Goal: Task Accomplishment & Management: Manage account settings

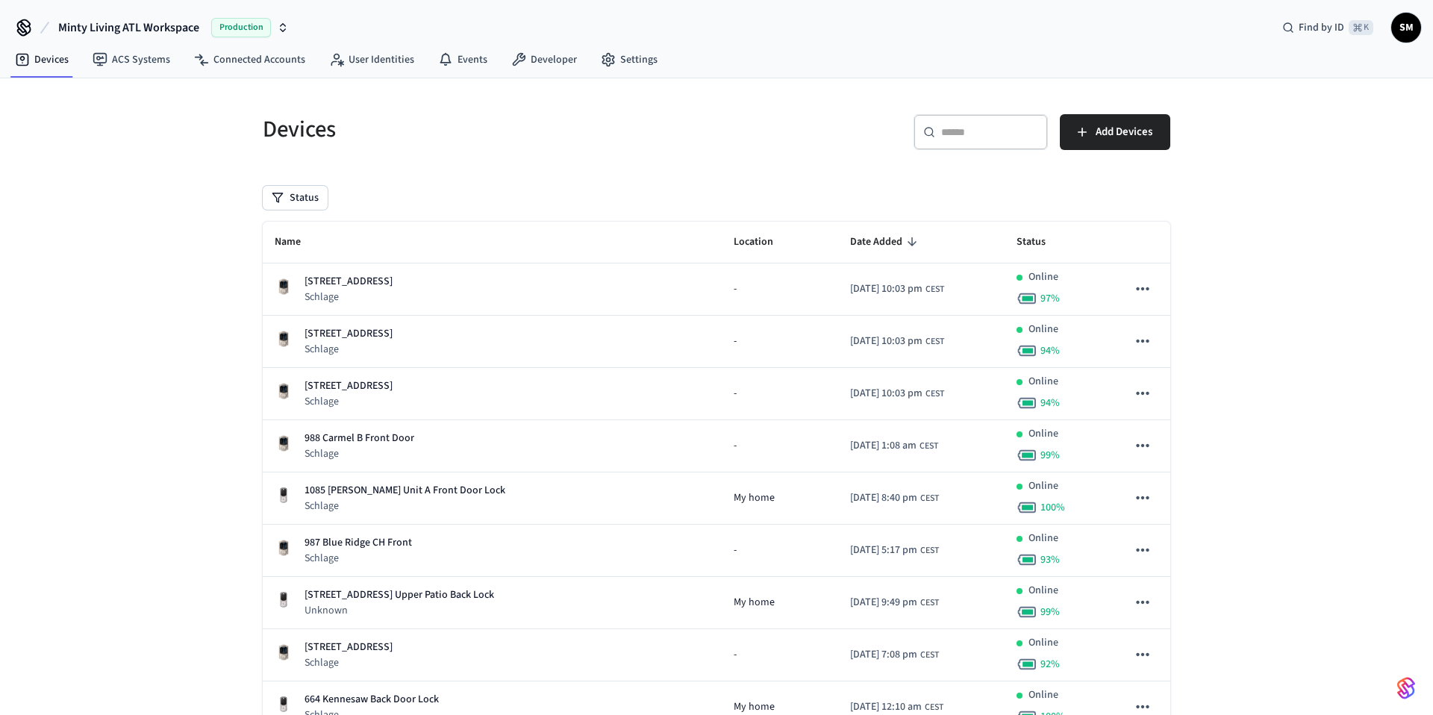
click at [984, 144] on div "​ ​" at bounding box center [980, 132] width 134 height 36
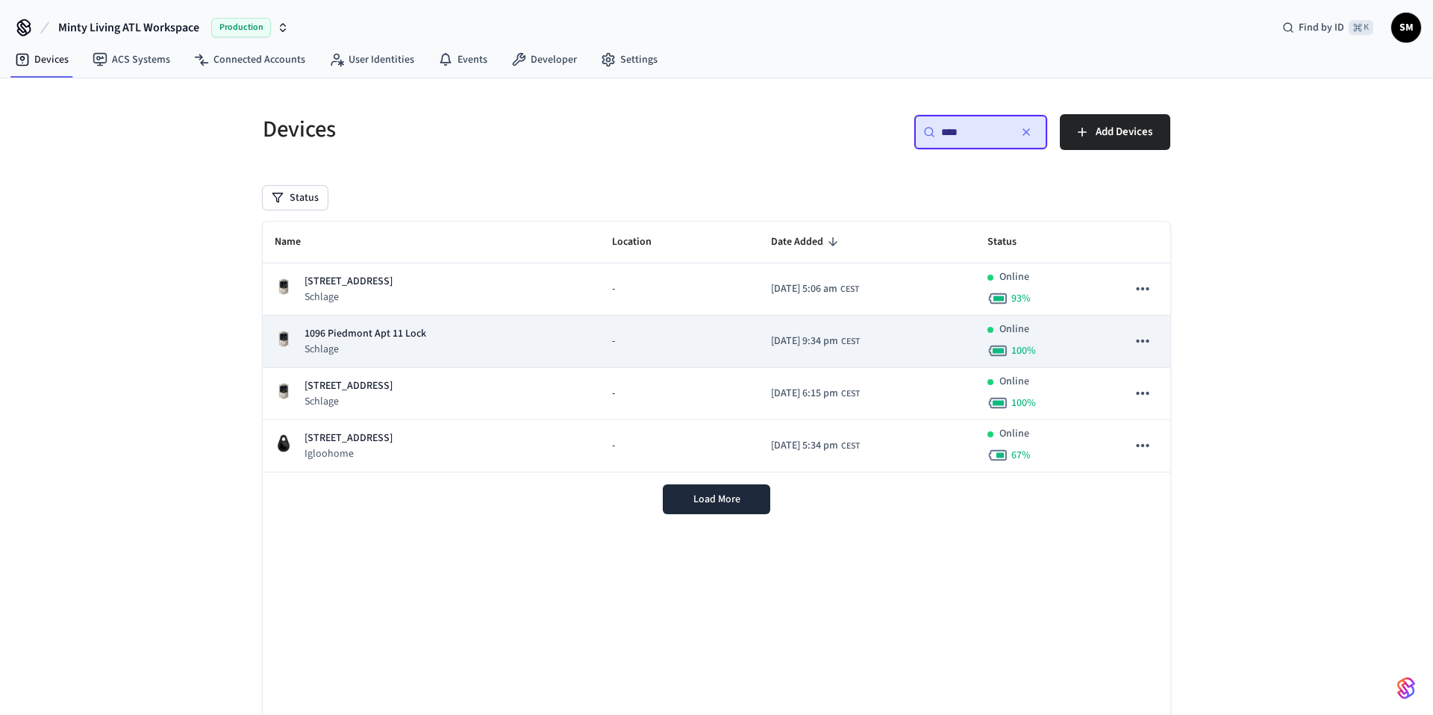
type input "****"
click at [616, 350] on td "-" at bounding box center [679, 342] width 159 height 52
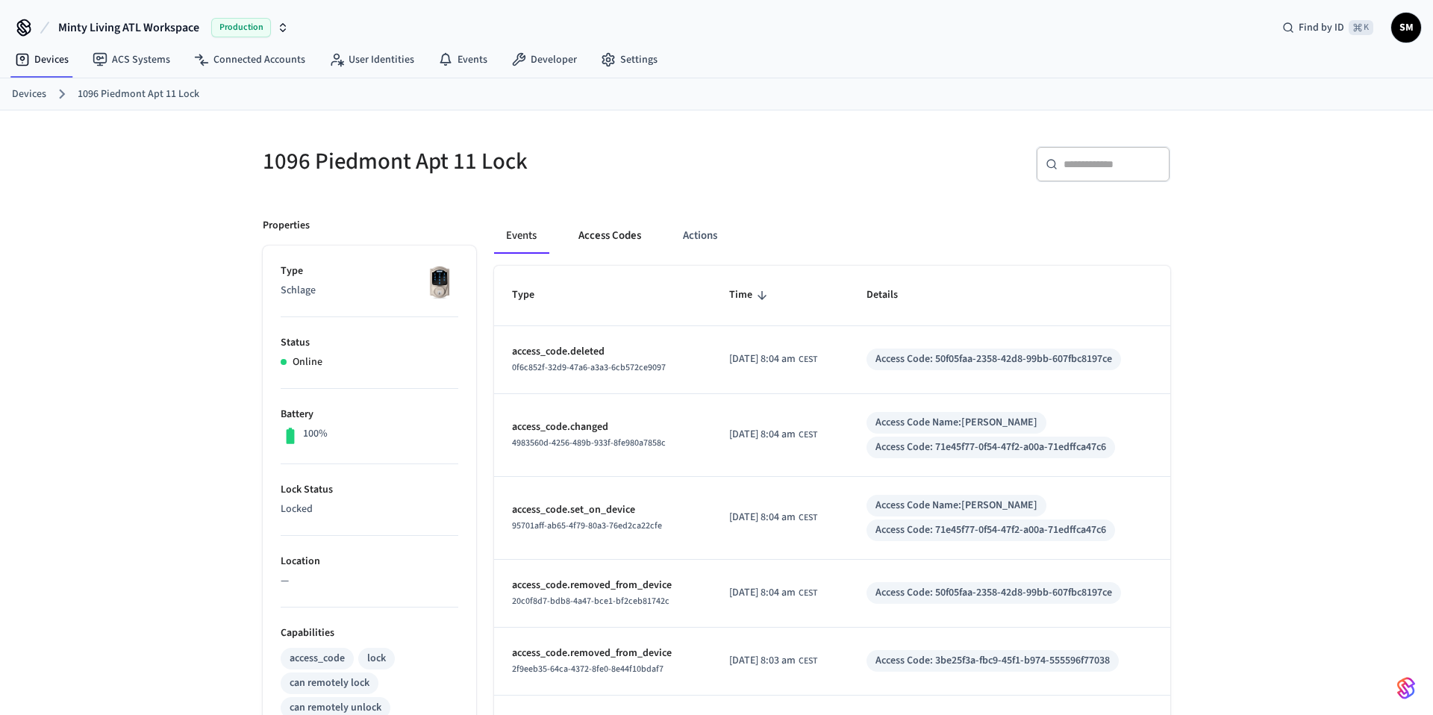
click at [616, 240] on button "Access Codes" at bounding box center [609, 236] width 87 height 36
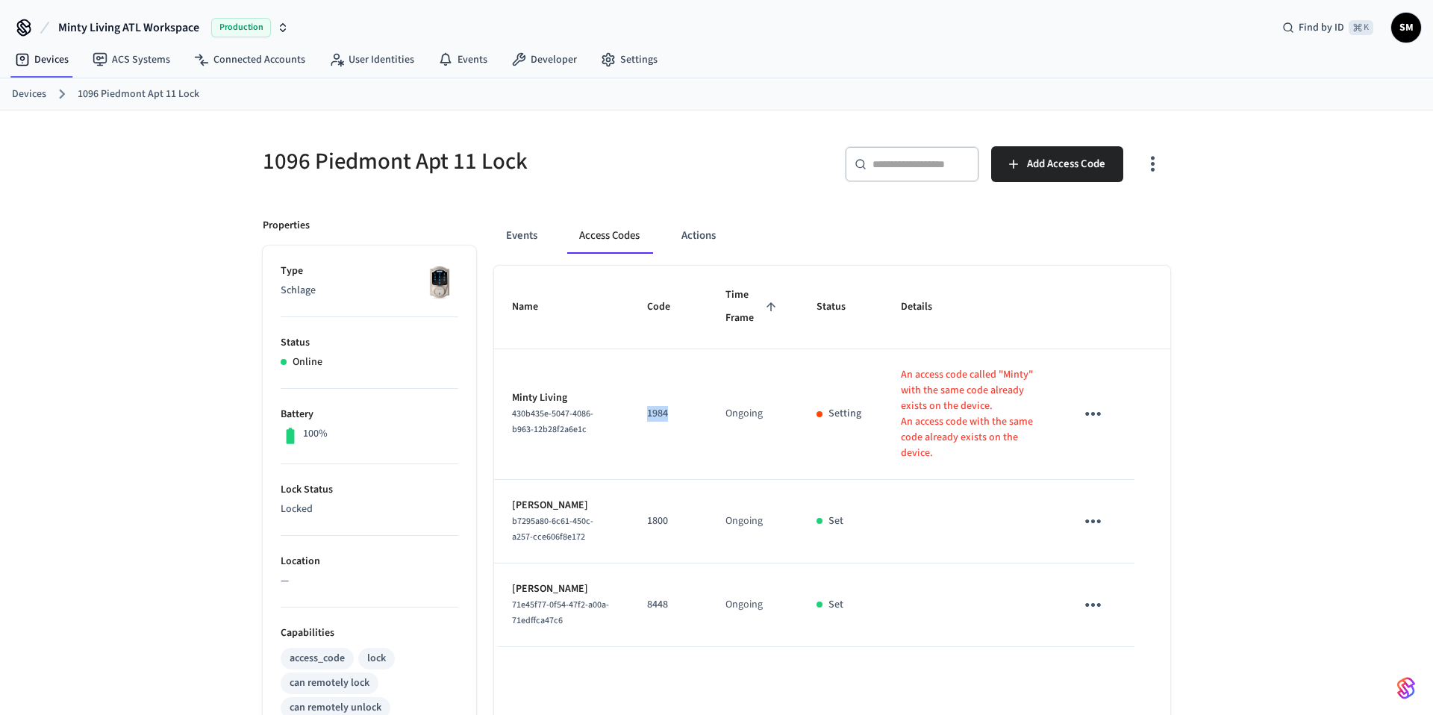
drag, startPoint x: 666, startPoint y: 402, endPoint x: 631, endPoint y: 402, distance: 34.3
click at [631, 402] on td "1984" at bounding box center [668, 414] width 78 height 131
copy p "1984"
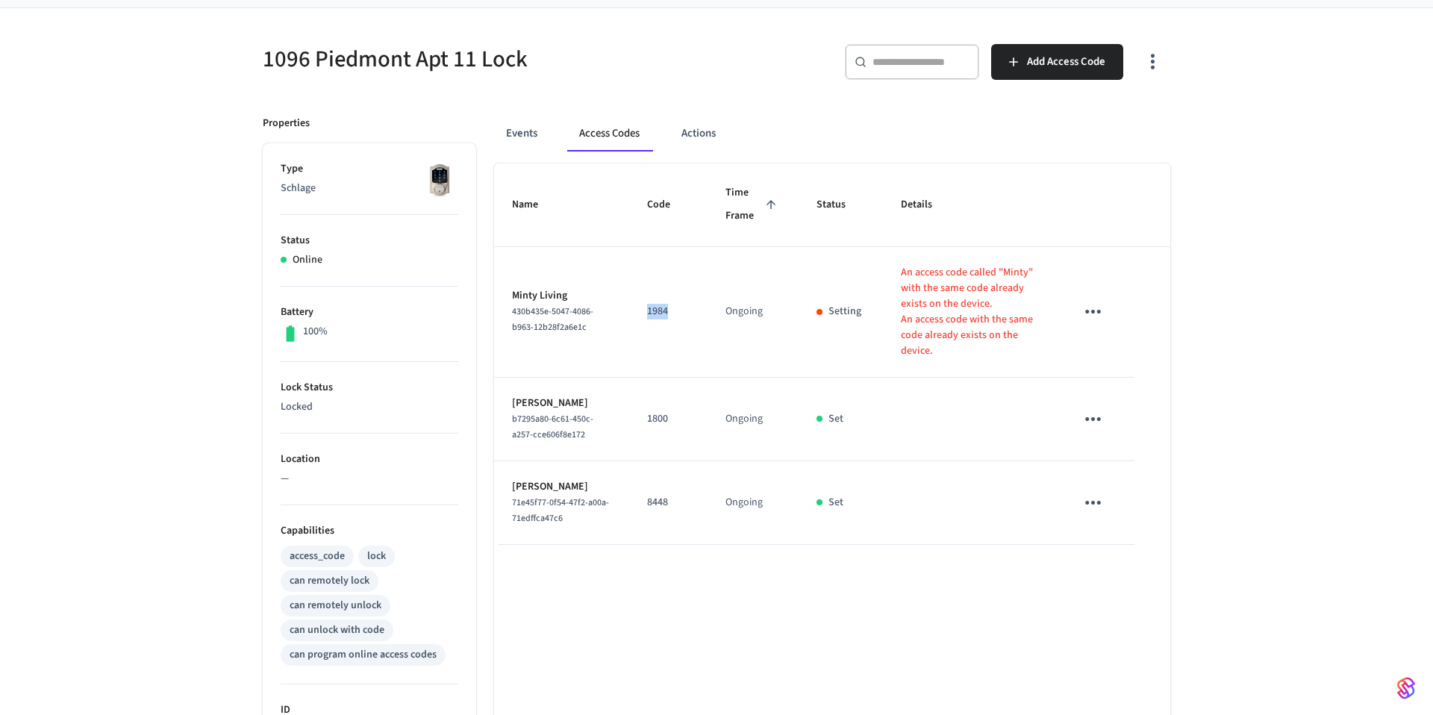
scroll to position [92, 0]
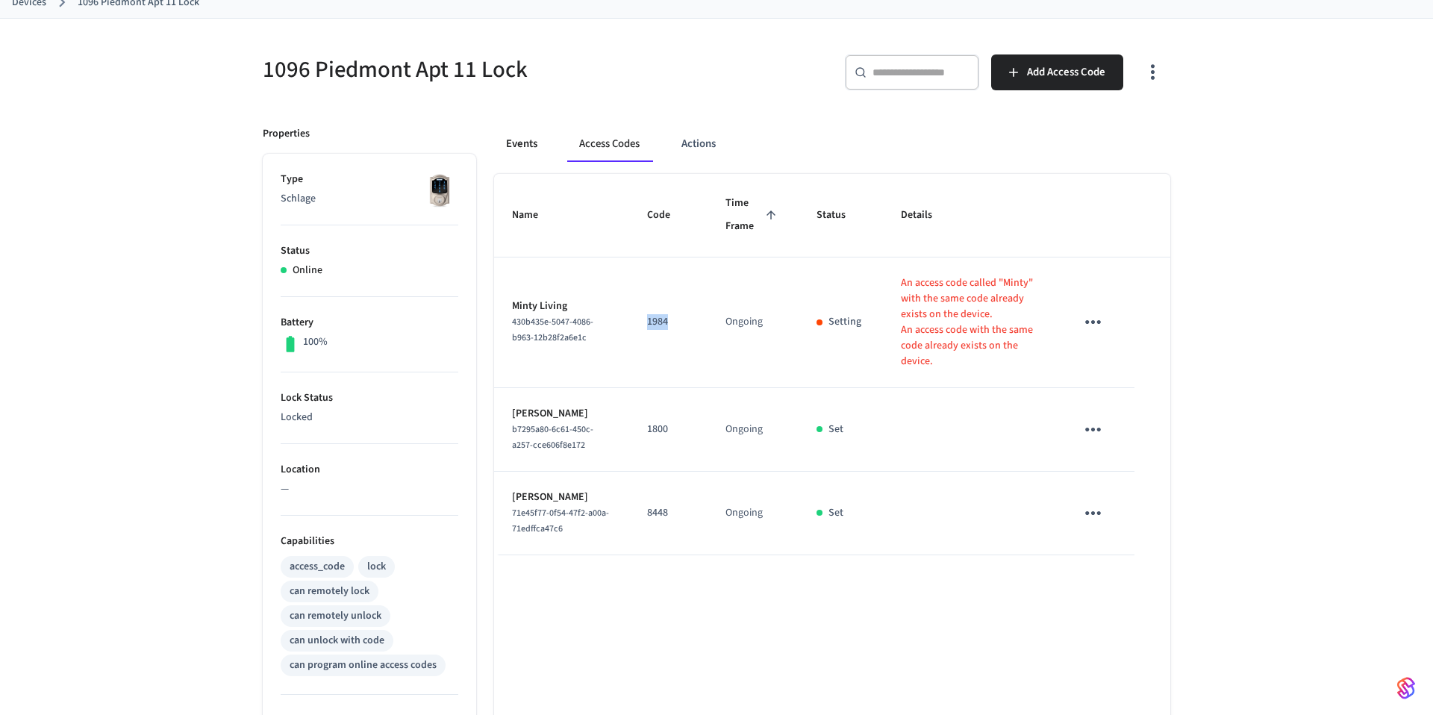
click at [528, 146] on button "Events" at bounding box center [521, 144] width 55 height 36
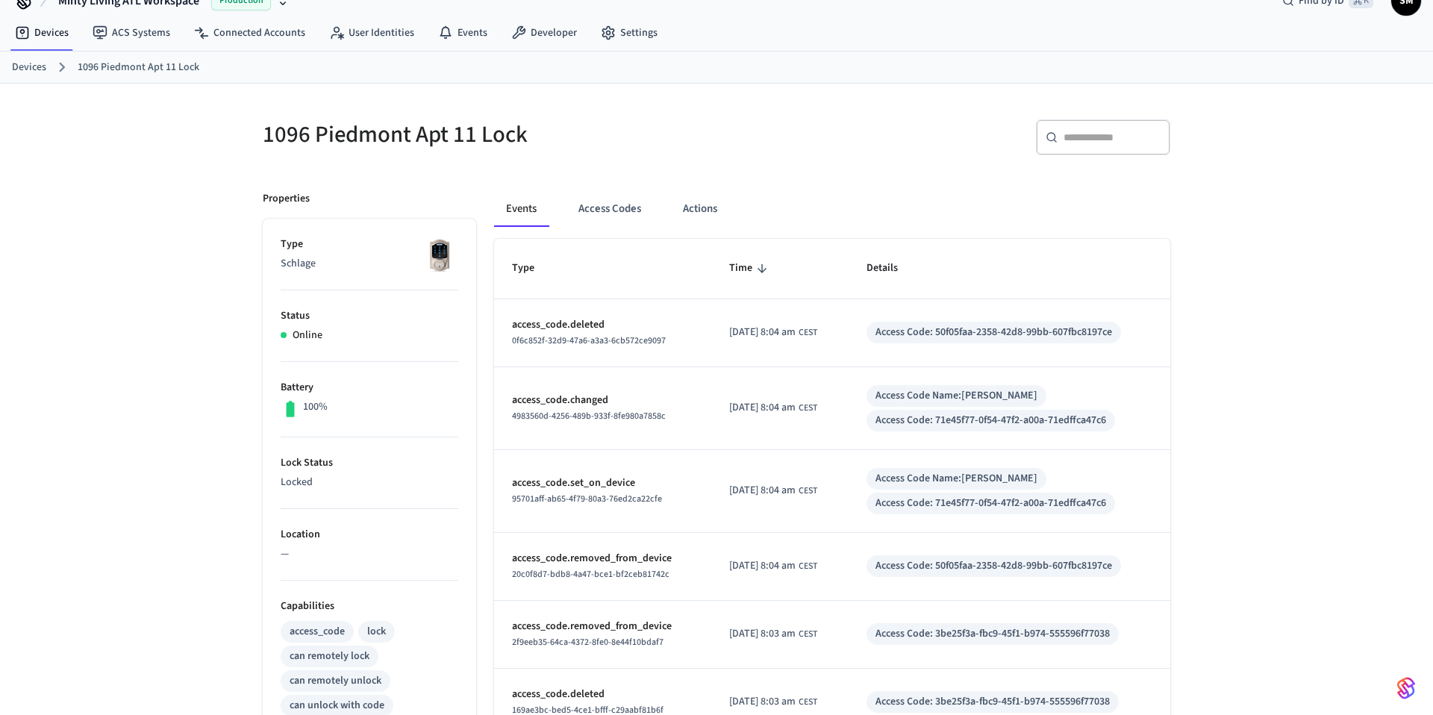
scroll to position [0, 0]
